Goal: Transaction & Acquisition: Book appointment/travel/reservation

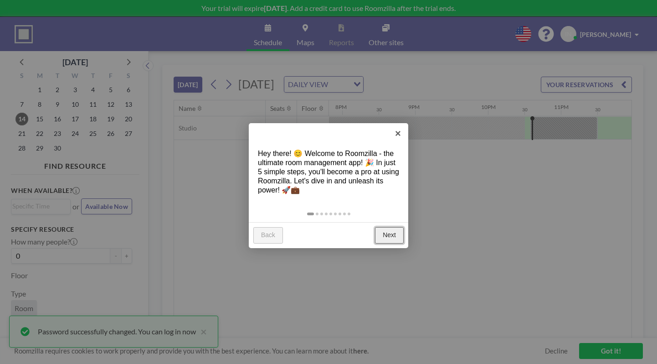
scroll to position [0, 1448]
click at [392, 133] on link "×" at bounding box center [398, 133] width 21 height 21
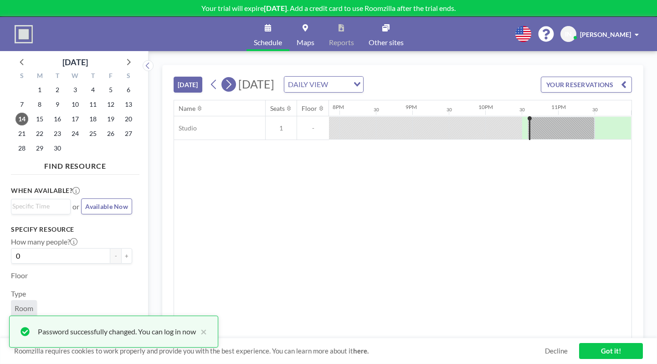
click at [229, 86] on icon at bounding box center [228, 84] width 9 height 14
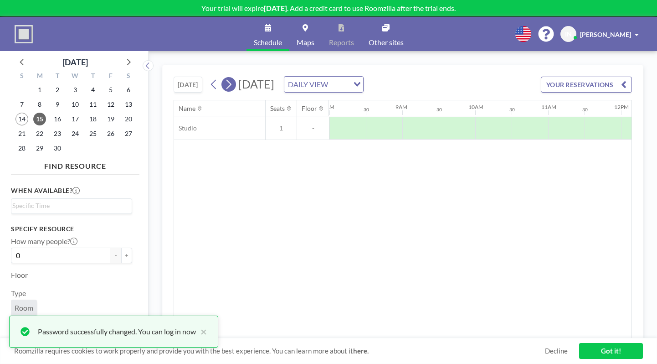
scroll to position [0, 583]
drag, startPoint x: 413, startPoint y: 337, endPoint x: 431, endPoint y: 337, distance: 18.2
click at [431, 337] on div "TODAY Monday, September 15, 2025 DAILY VIEW Loading... YOUR RESERVATIONS Name S…" at bounding box center [402, 207] width 481 height 285
click at [623, 352] on link "Got it!" at bounding box center [611, 351] width 64 height 16
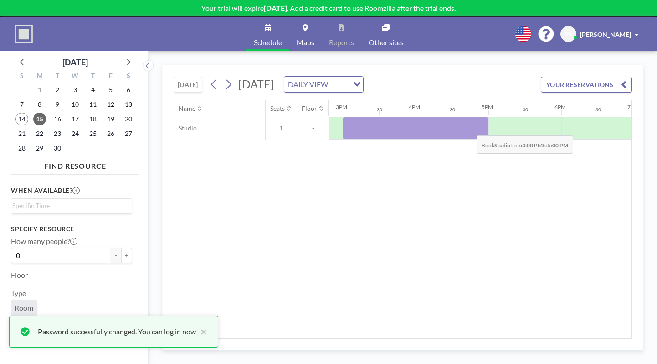
drag, startPoint x: 359, startPoint y: 129, endPoint x: 469, endPoint y: 128, distance: 110.3
click at [469, 128] on div at bounding box center [416, 128] width 146 height 23
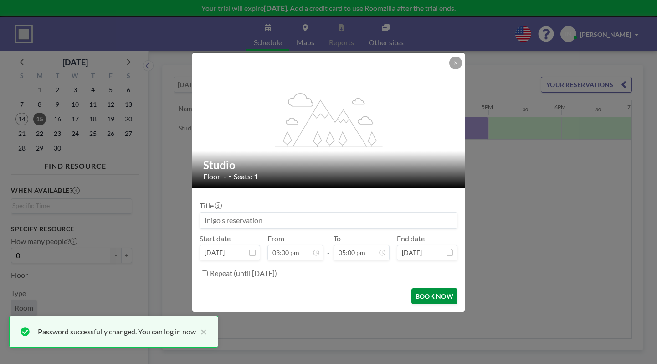
click at [449, 295] on button "BOOK NOW" at bounding box center [434, 296] width 46 height 16
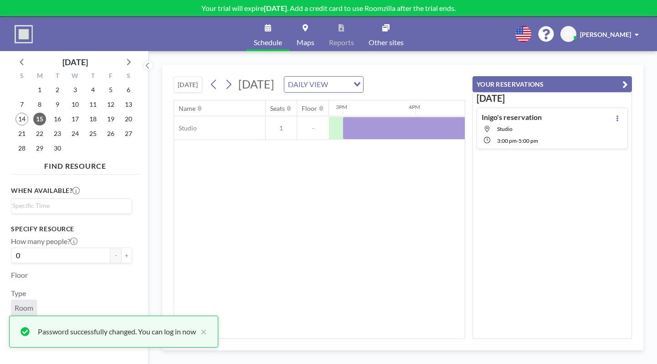
click at [349, 90] on div "DAILY VIEW" at bounding box center [316, 84] width 65 height 14
click at [413, 116] on li "WEEKLY VIEW" at bounding box center [425, 119] width 78 height 13
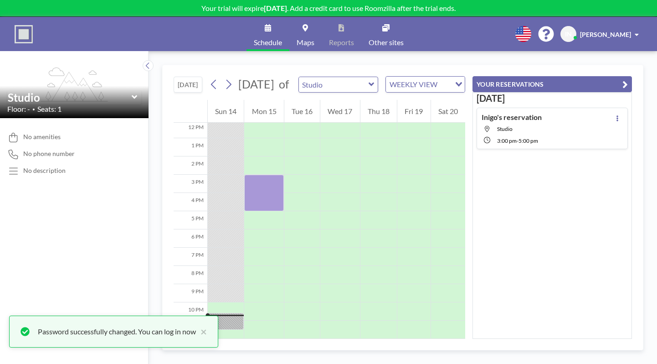
scroll to position [243, 0]
click at [621, 85] on button "YOUR RESERVATIONS" at bounding box center [551, 84] width 159 height 16
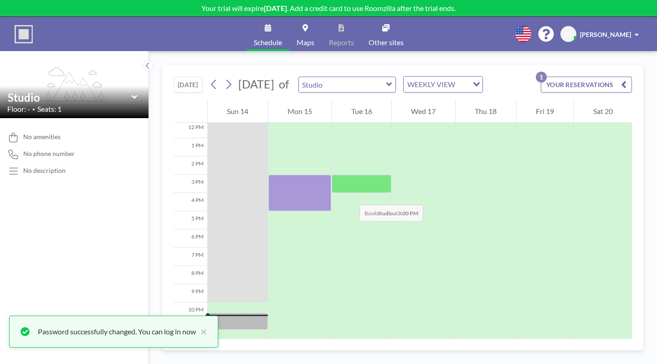
scroll to position [226, 0]
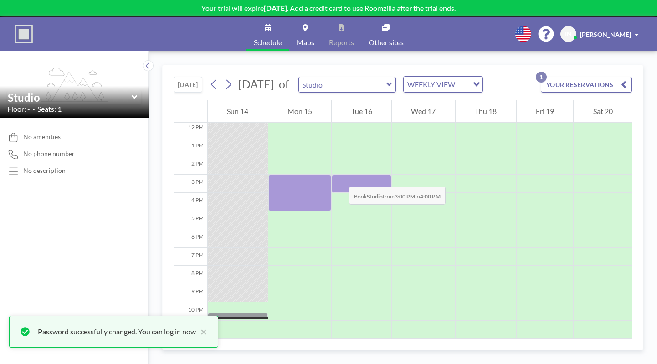
click at [340, 177] on div at bounding box center [362, 183] width 60 height 18
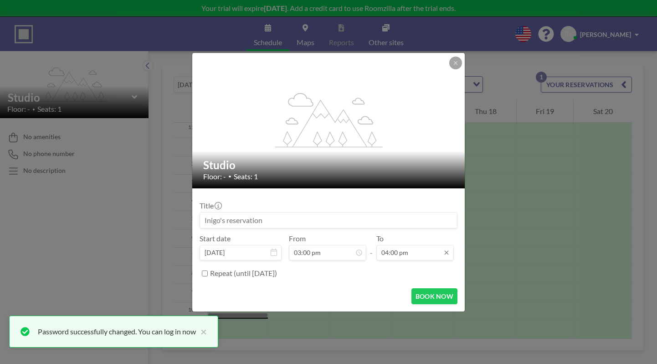
scroll to position [260, 0]
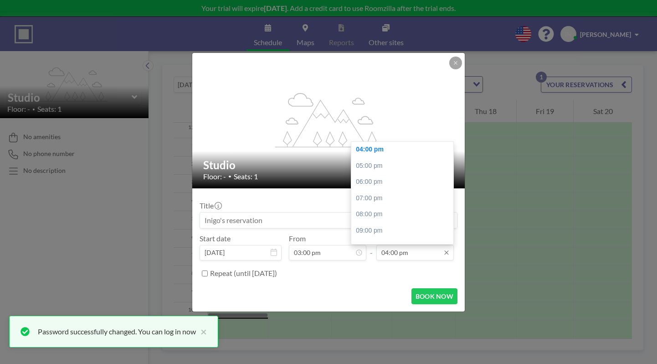
click at [402, 251] on input "04:00 pm" at bounding box center [414, 252] width 77 height 15
click at [396, 236] on div "09:00 pm" at bounding box center [404, 230] width 107 height 16
click at [402, 240] on div "11:00 pm" at bounding box center [404, 235] width 107 height 16
type input "11:00 pm"
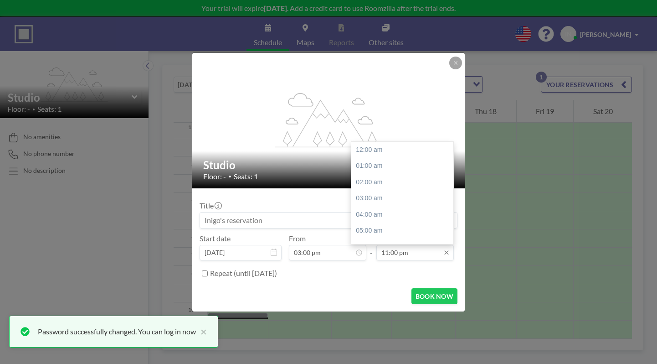
click at [412, 252] on input "11:00 pm" at bounding box center [414, 252] width 77 height 15
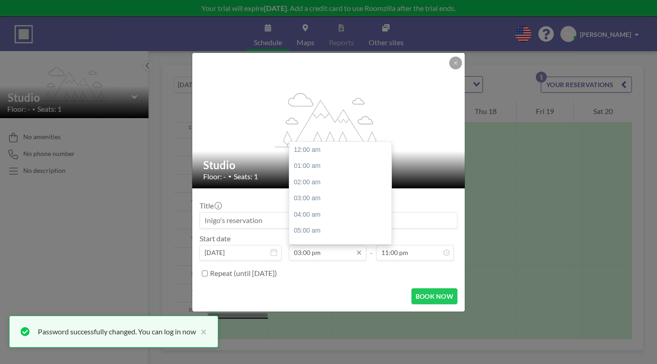
click at [318, 249] on input "03:00 pm" at bounding box center [327, 252] width 77 height 15
click at [333, 157] on div "11:00 am" at bounding box center [342, 153] width 107 height 16
type input "11:00 am"
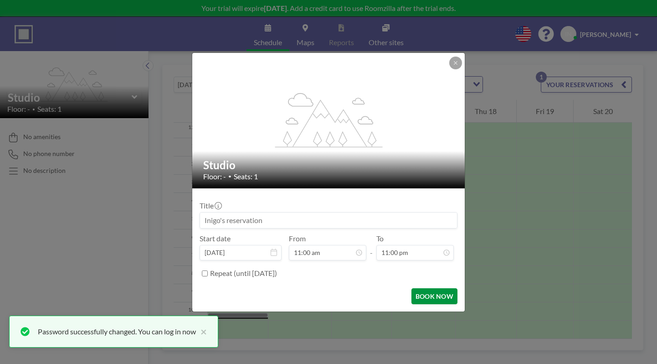
scroll to position [0, 0]
click at [423, 297] on button "BOOK NOW" at bounding box center [434, 296] width 46 height 16
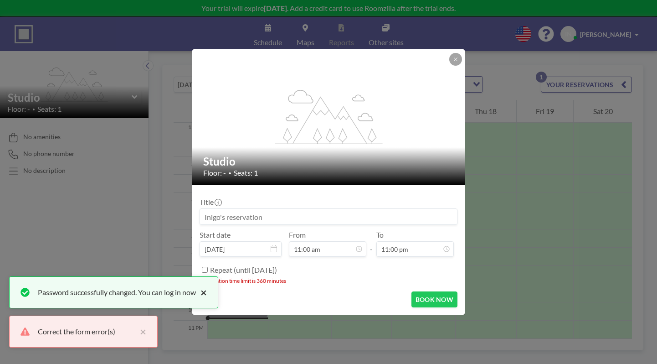
click at [207, 292] on button "×" at bounding box center [201, 292] width 11 height 11
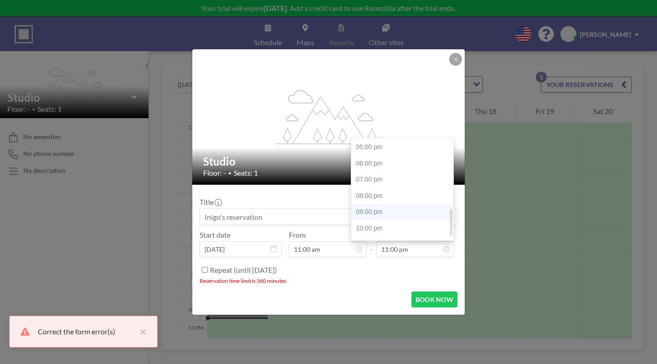
scroll to position [257, 0]
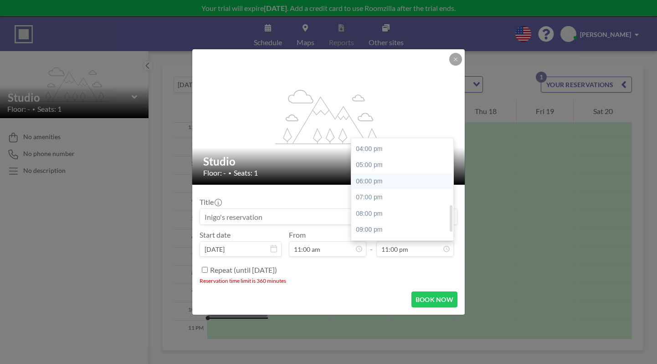
click at [403, 179] on div "06:00 pm" at bounding box center [404, 181] width 107 height 16
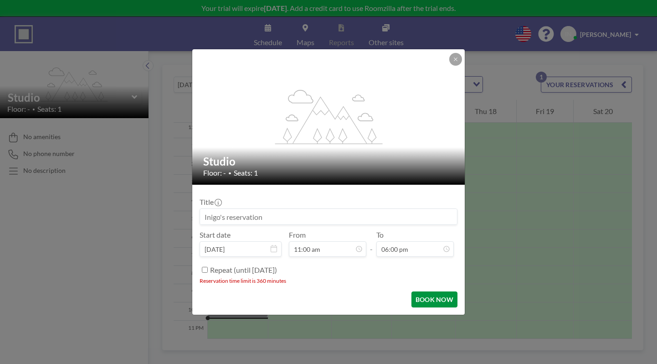
scroll to position [287, 0]
click at [432, 301] on button "BOOK NOW" at bounding box center [434, 299] width 46 height 16
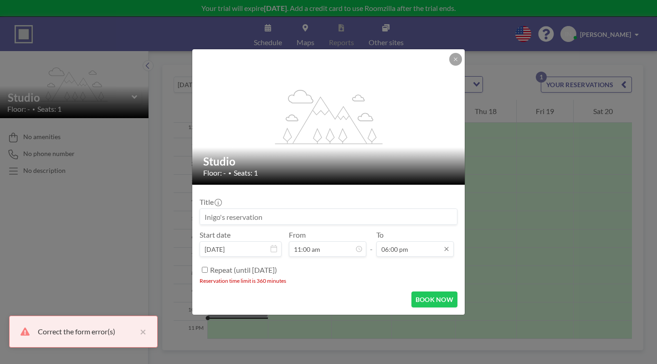
click at [417, 255] on input "06:00 pm" at bounding box center [414, 248] width 77 height 15
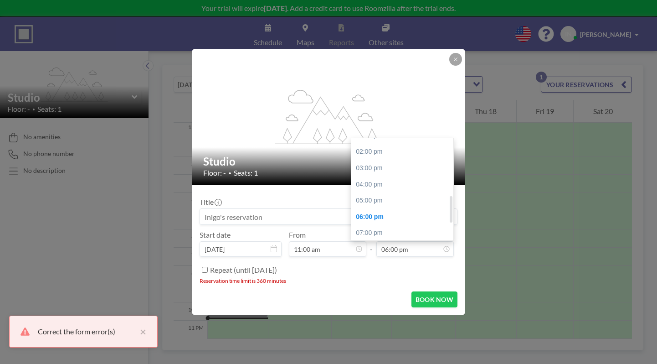
scroll to position [220, 0]
click at [400, 189] on div "04:00 pm" at bounding box center [404, 186] width 107 height 16
type input "04:00 pm"
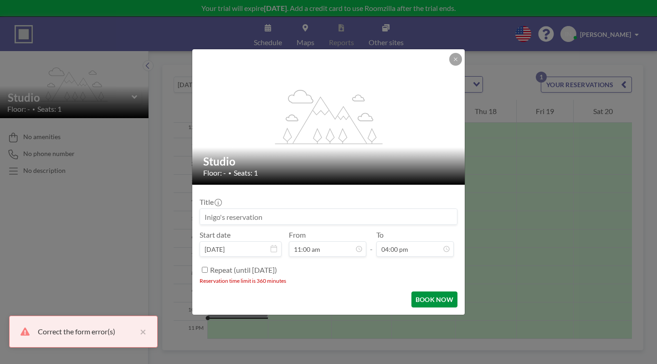
scroll to position [260, 0]
click at [434, 298] on button "BOOK NOW" at bounding box center [434, 299] width 46 height 16
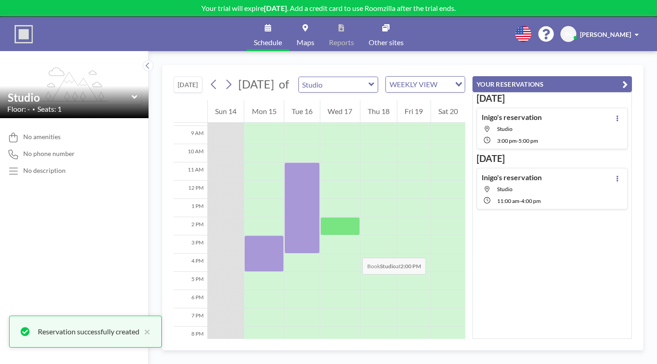
scroll to position [156, 0]
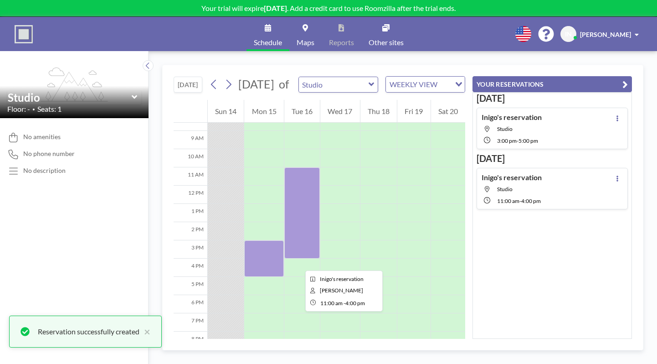
click at [298, 258] on div at bounding box center [302, 212] width 36 height 91
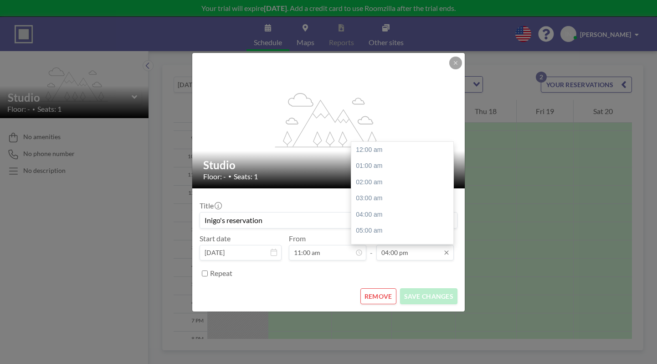
scroll to position [260, 0]
click at [409, 249] on input "04:00 pm" at bounding box center [414, 252] width 77 height 15
click at [380, 164] on div "05:00 pm" at bounding box center [404, 166] width 107 height 16
type input "05:00 pm"
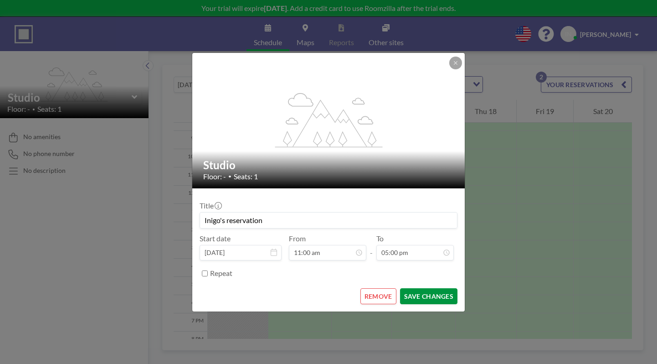
scroll to position [0, 0]
click at [432, 299] on button "SAVE CHANGES" at bounding box center [428, 296] width 57 height 16
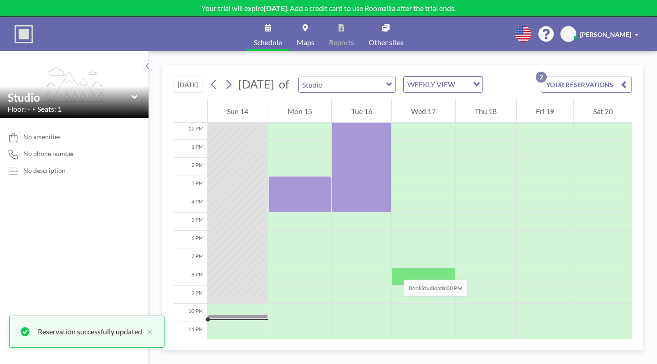
scroll to position [226, 0]
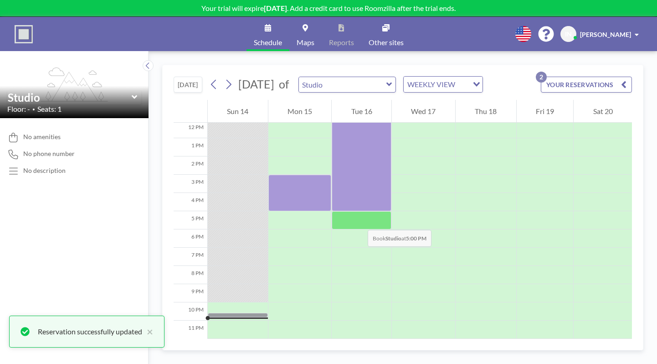
drag, startPoint x: 359, startPoint y: 174, endPoint x: 358, endPoint y: 225, distance: 50.6
click at [358, 225] on div at bounding box center [362, 119] width 60 height 437
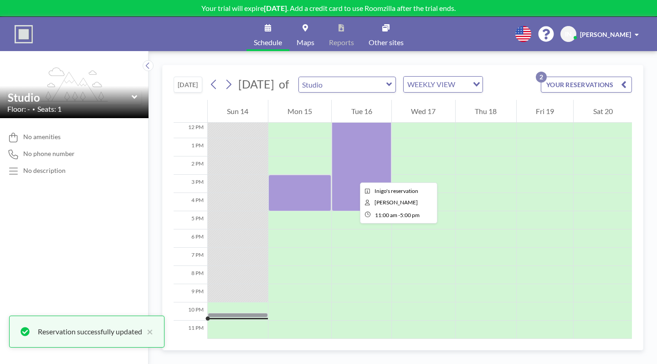
click at [353, 174] on div at bounding box center [362, 156] width 60 height 109
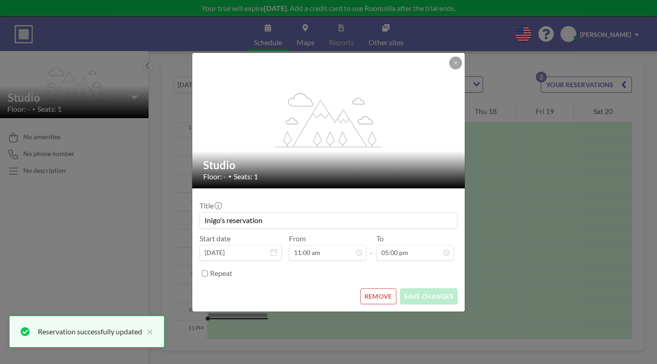
click at [568, 211] on div "flex-grow: 1.2; Studio Floor: - • Seats: 1 Title Inigo's reservation Start date…" at bounding box center [328, 182] width 657 height 364
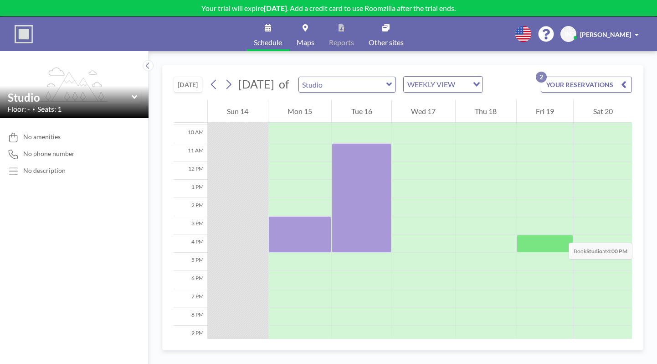
scroll to position [179, 0]
click at [318, 37] on link "Maps" at bounding box center [305, 34] width 32 height 34
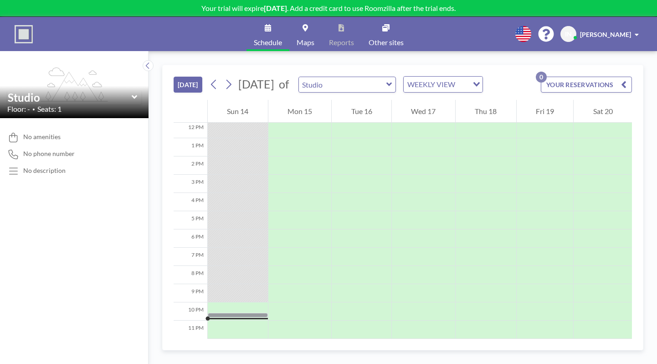
scroll to position [226, 0]
click at [633, 34] on div "[PERSON_NAME]" at bounding box center [609, 34] width 59 height 9
click at [633, 34] on nav "Profile Log out" at bounding box center [611, 52] width 82 height 37
click at [531, 33] on icon at bounding box center [523, 34] width 16 height 16
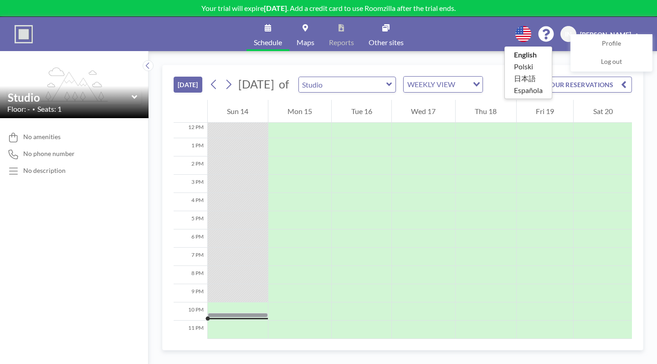
click at [531, 33] on icon at bounding box center [523, 34] width 16 height 16
click at [505, 33] on div "Schedule Maps Reports Other sites English Polski 日本語 Española IN [PERSON_NAME] …" at bounding box center [328, 34] width 657 height 34
click at [623, 39] on link "Profile" at bounding box center [611, 44] width 81 height 18
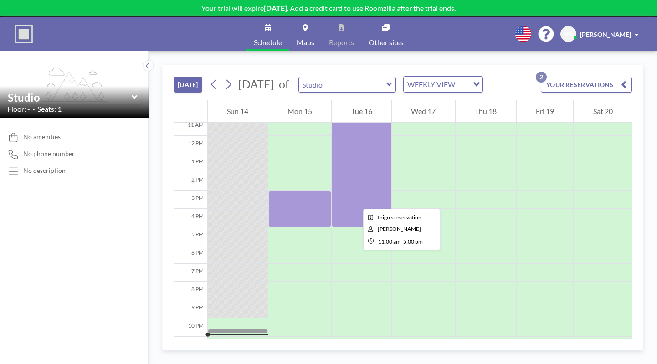
scroll to position [197, 0]
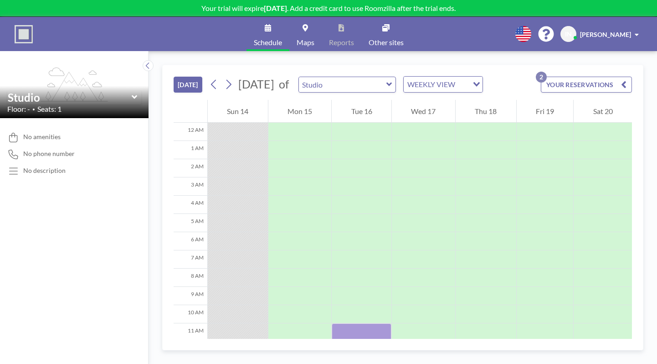
scroll to position [226, 0]
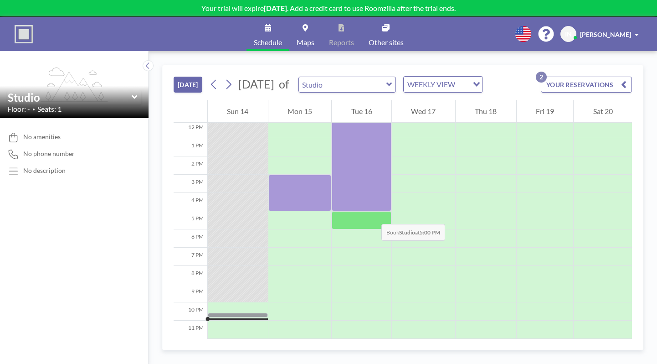
click at [372, 215] on div at bounding box center [362, 220] width 60 height 18
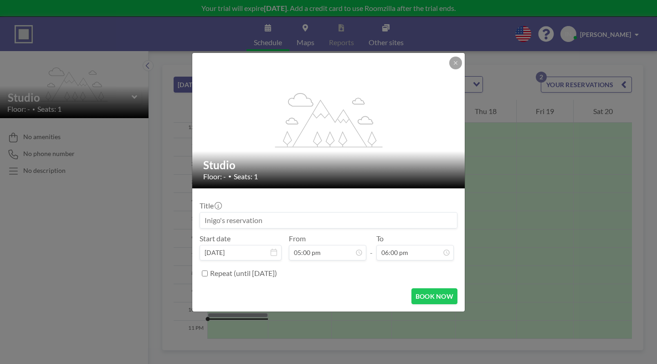
click at [370, 215] on input at bounding box center [328, 219] width 257 height 15
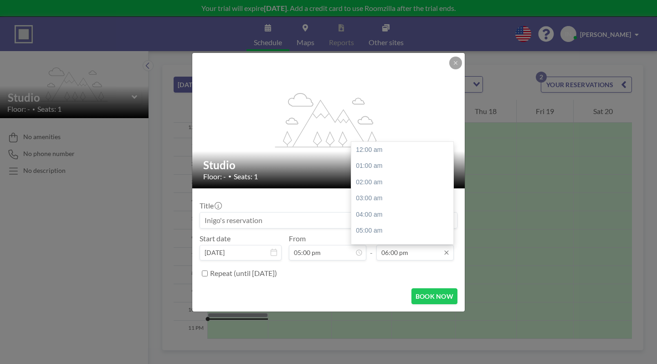
scroll to position [287, 0]
click at [382, 248] on input "06:00 pm" at bounding box center [414, 252] width 77 height 15
click at [381, 238] on div "11:00 pm" at bounding box center [404, 235] width 107 height 16
type input "11:00 pm"
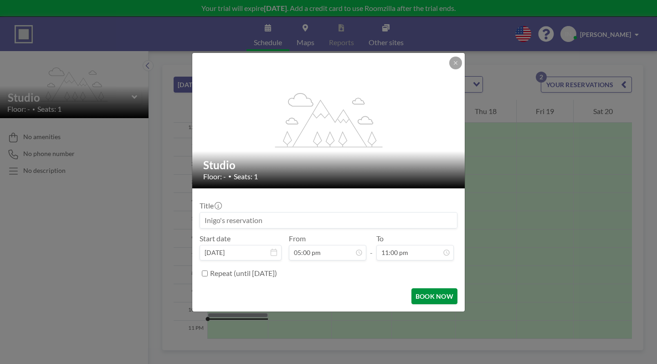
click at [423, 292] on button "BOOK NOW" at bounding box center [434, 296] width 46 height 16
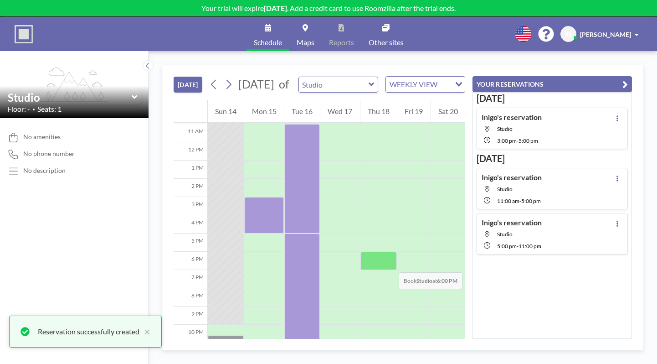
scroll to position [200, 0]
